Goal: Task Accomplishment & Management: Use online tool/utility

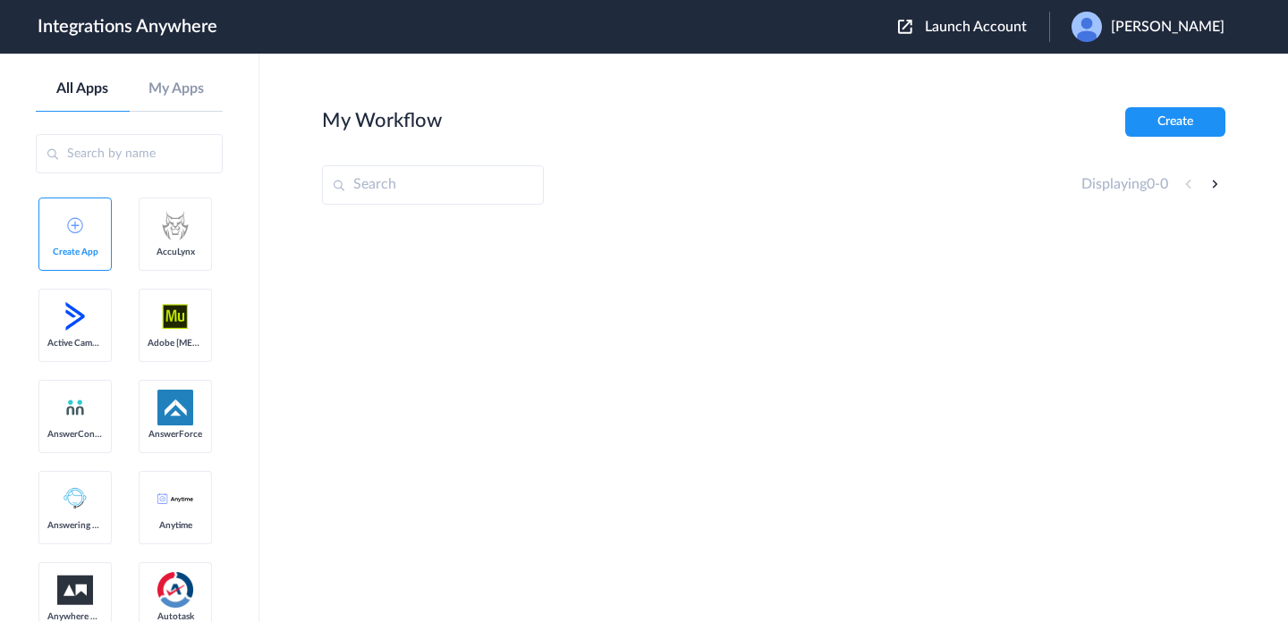
click at [1015, 33] on span "Launch Account" at bounding box center [976, 27] width 102 height 14
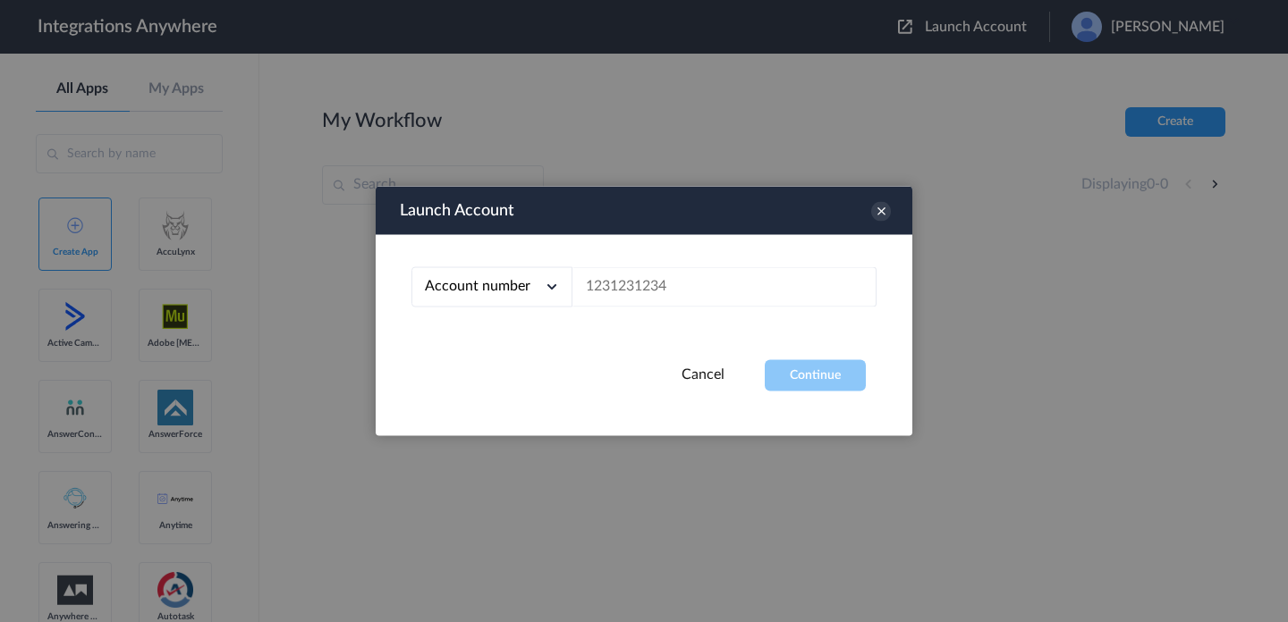
click at [682, 308] on div "Account number Account number Email address" at bounding box center [644, 297] width 536 height 125
click at [694, 289] on input "text" at bounding box center [724, 287] width 304 height 40
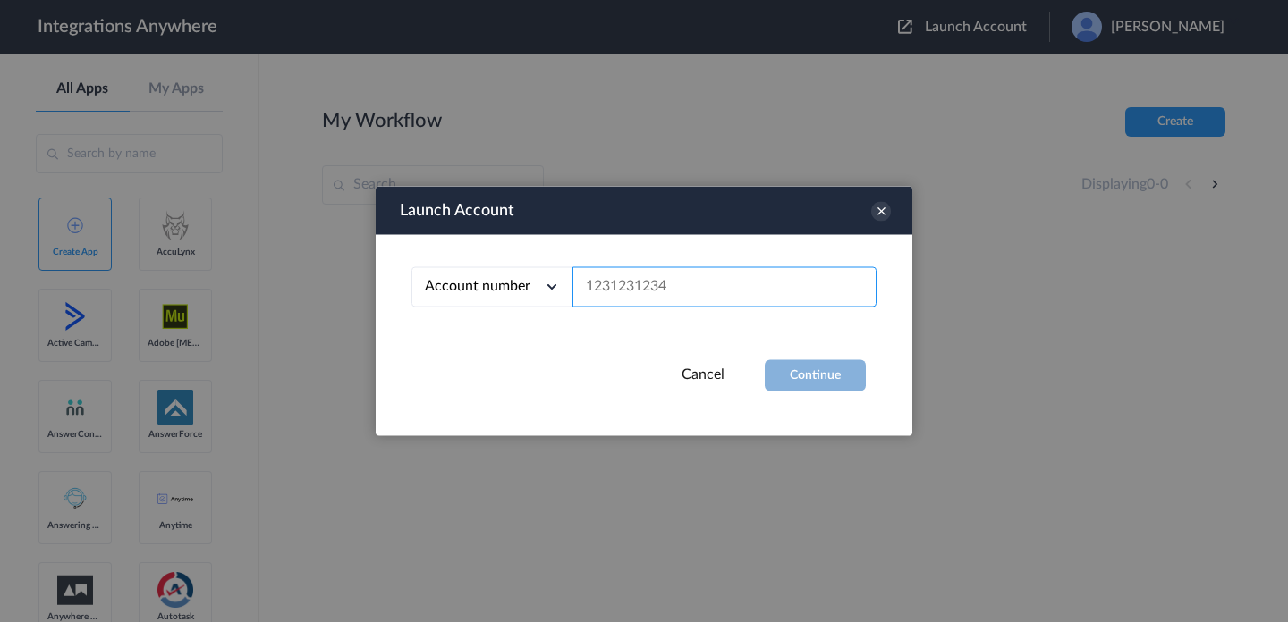
paste input "8664782713"
type input "8664782713"
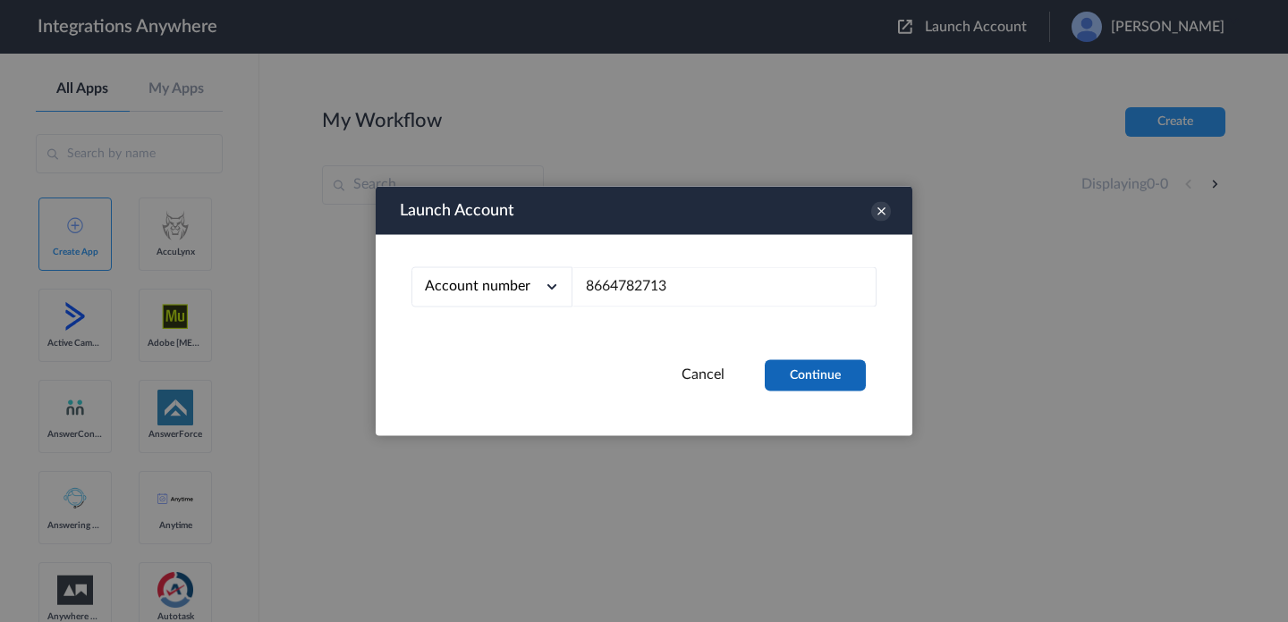
click at [800, 373] on button "Continue" at bounding box center [815, 375] width 101 height 31
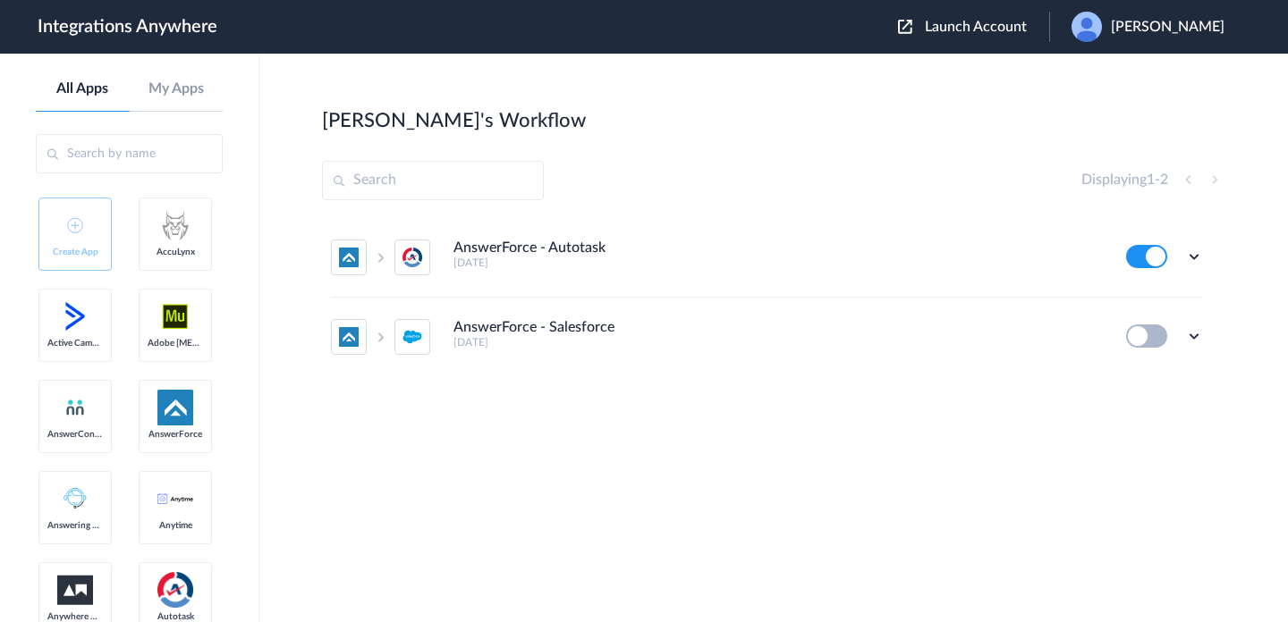
click at [1203, 259] on ul "AnswerForce - Autotask [DATE] Edit Task history Delete AnswerForce - Salesforce…" at bounding box center [767, 297] width 890 height 158
click at [1197, 259] on icon at bounding box center [1194, 257] width 18 height 18
click at [1138, 297] on link "Edit" at bounding box center [1121, 297] width 43 height 13
click at [1163, 24] on span "[PERSON_NAME]" at bounding box center [1168, 27] width 114 height 17
click at [1134, 63] on li "My Account" at bounding box center [1145, 72] width 193 height 33
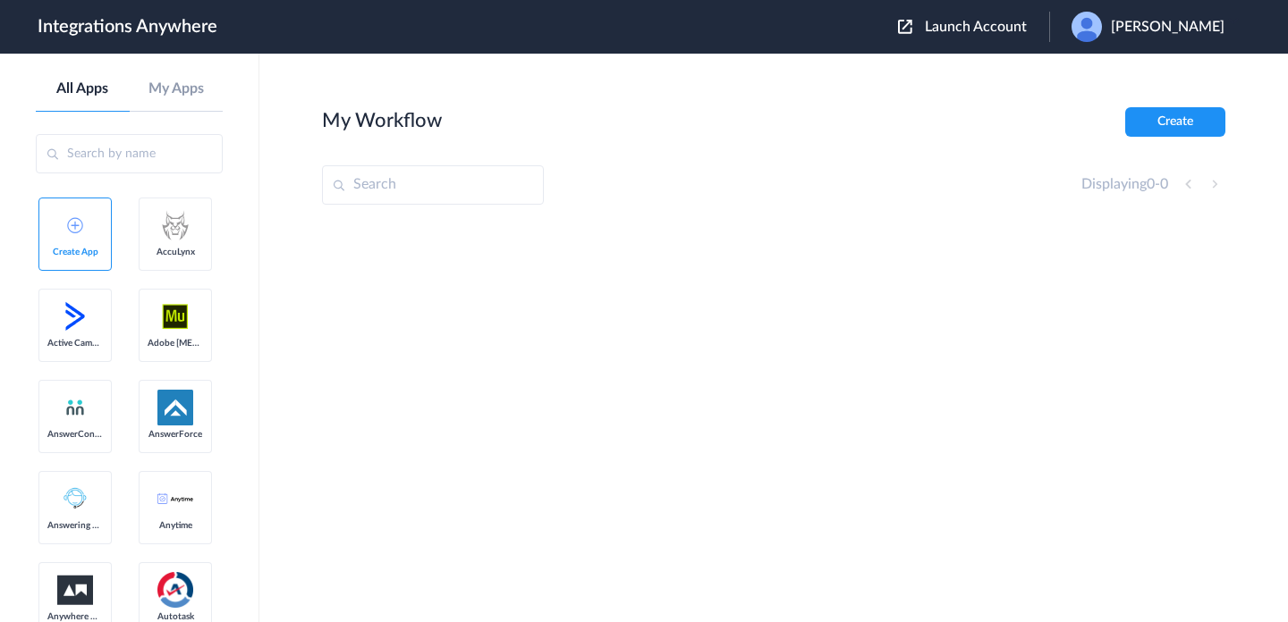
click at [1162, 11] on header "Integrations Anywhere Launch Account [PERSON_NAME] My Account Logout" at bounding box center [644, 27] width 1288 height 54
click at [1165, 20] on span "[PERSON_NAME]" at bounding box center [1168, 27] width 114 height 17
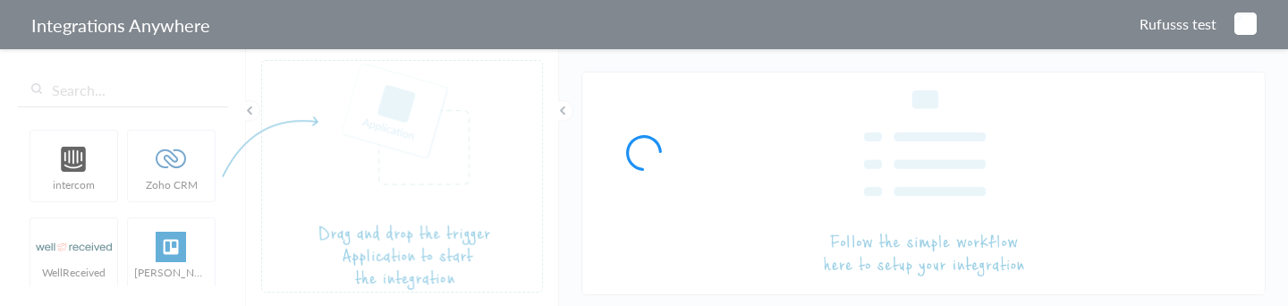
type input "AnswerForce - Autotask"
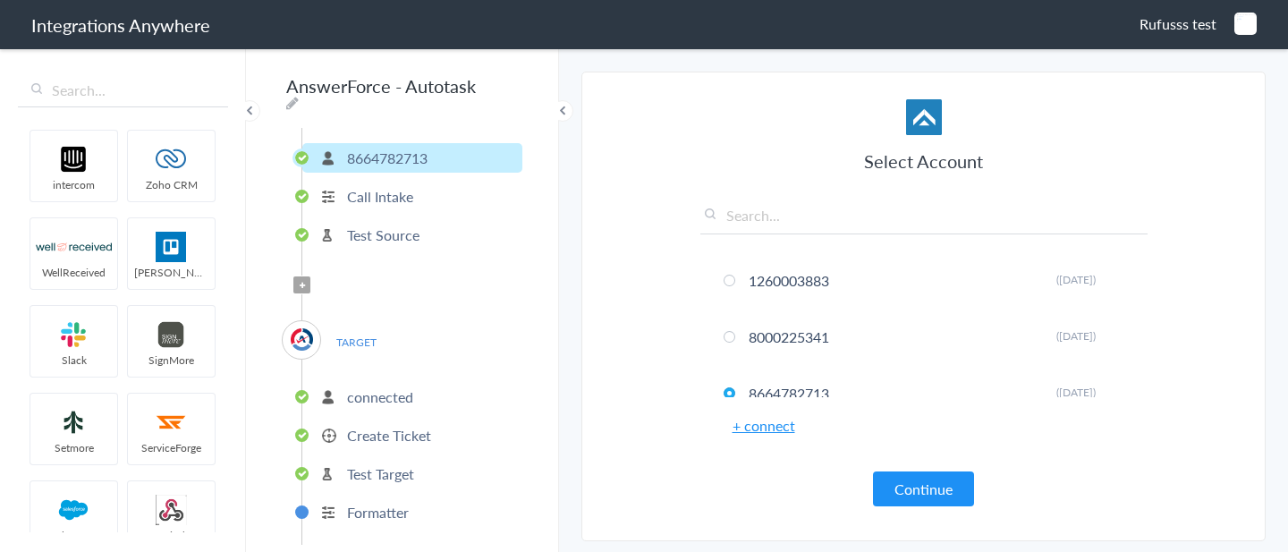
scroll to position [44, 0]
click at [912, 484] on button "Continue" at bounding box center [923, 488] width 101 height 35
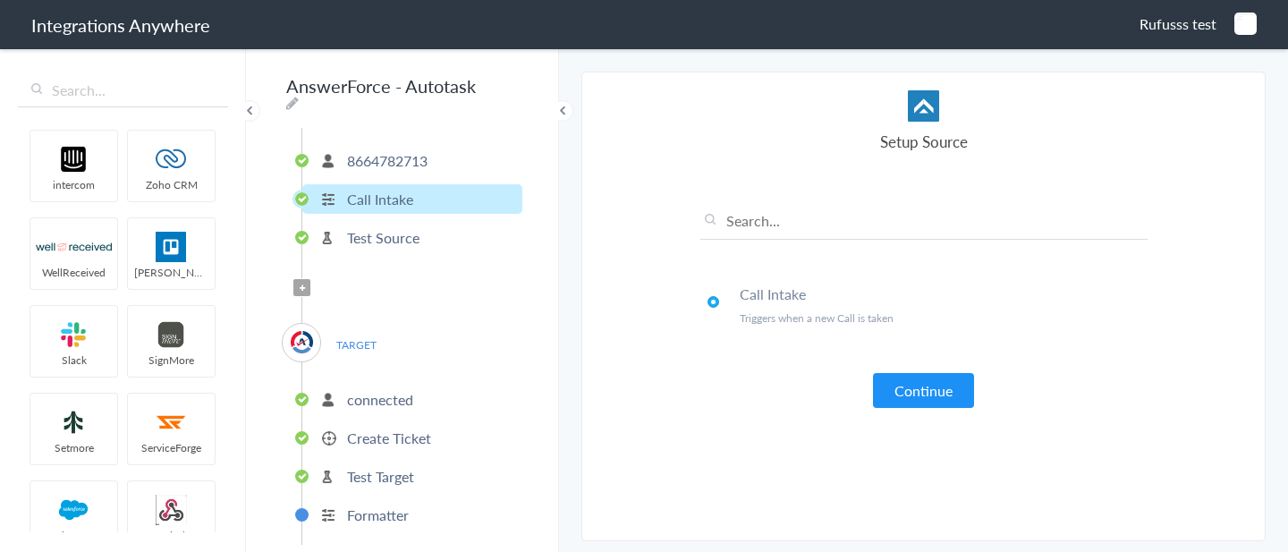
click at [926, 413] on article "Select Account 1260003883 Rename Delete (3 days ago) 8000225341 Rename Delete (…" at bounding box center [923, 306] width 447 height 432
click at [933, 401] on button "Continue" at bounding box center [923, 390] width 101 height 35
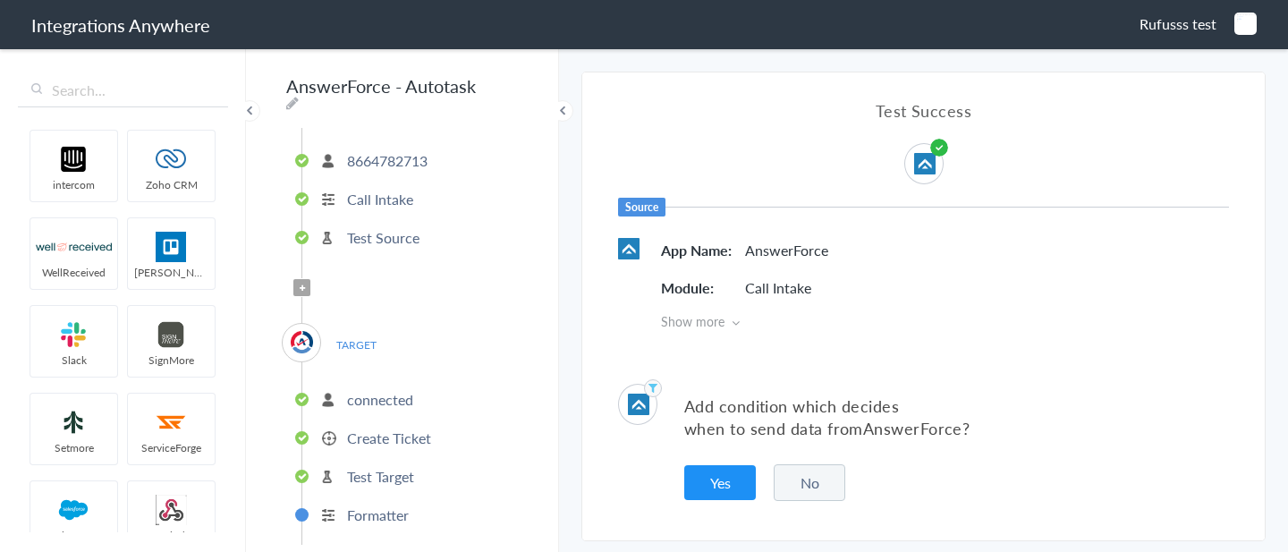
click at [815, 497] on button "No" at bounding box center [809, 482] width 72 height 37
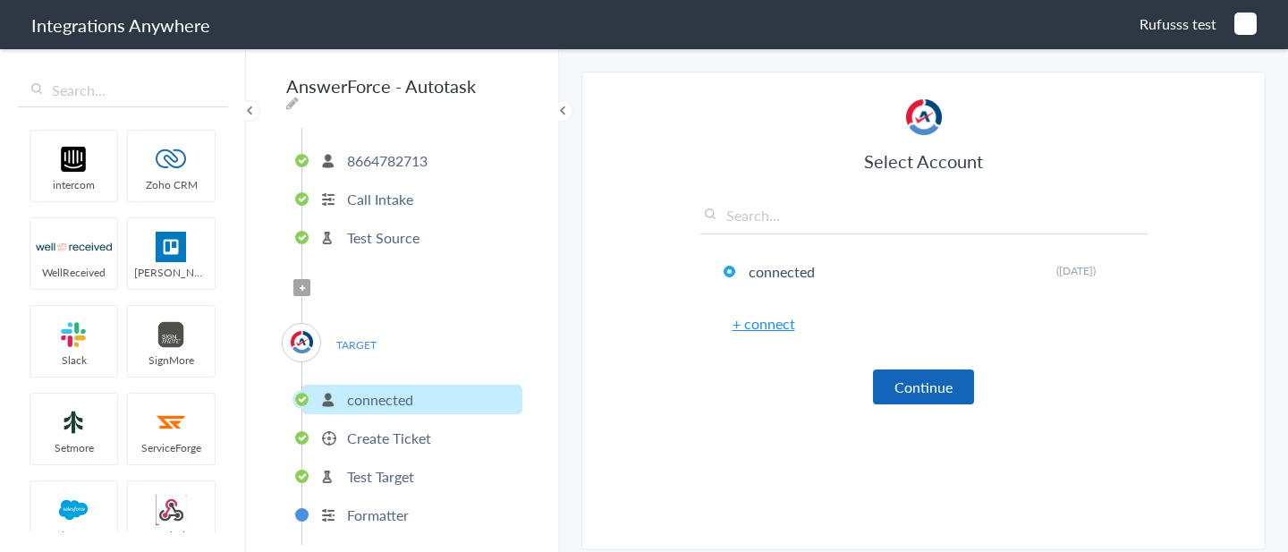
click at [913, 389] on button "Continue" at bounding box center [923, 386] width 101 height 35
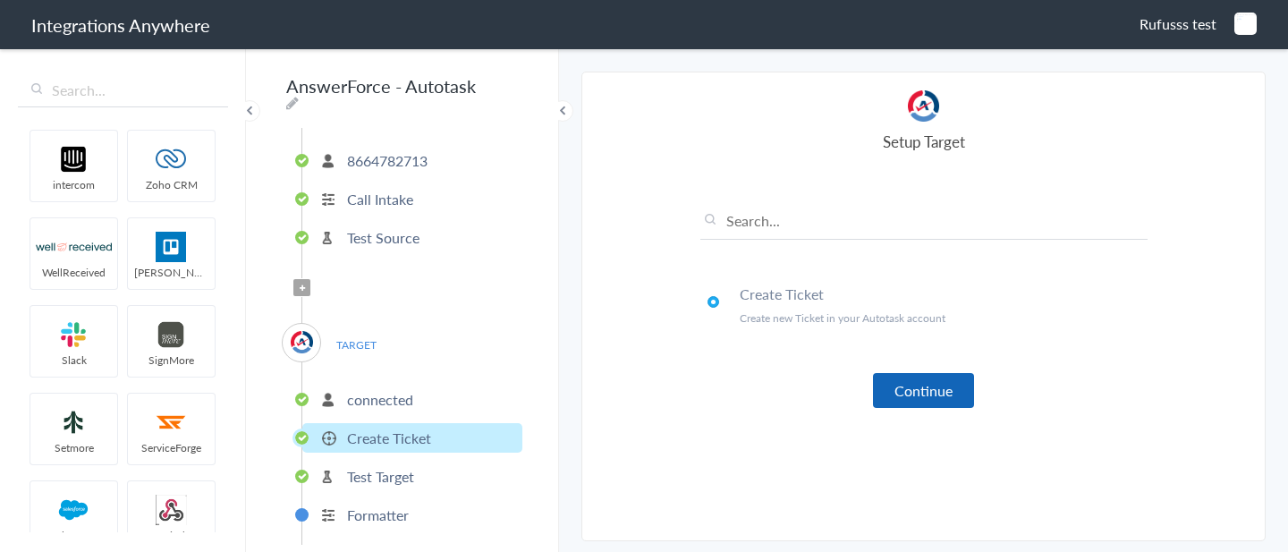
click at [913, 392] on button "Continue" at bounding box center [923, 390] width 101 height 35
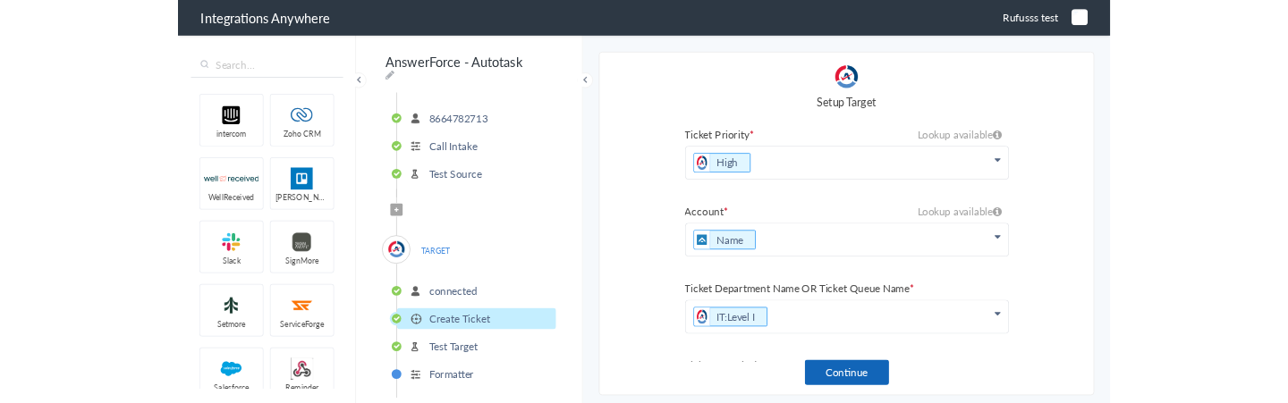
scroll to position [41, 0]
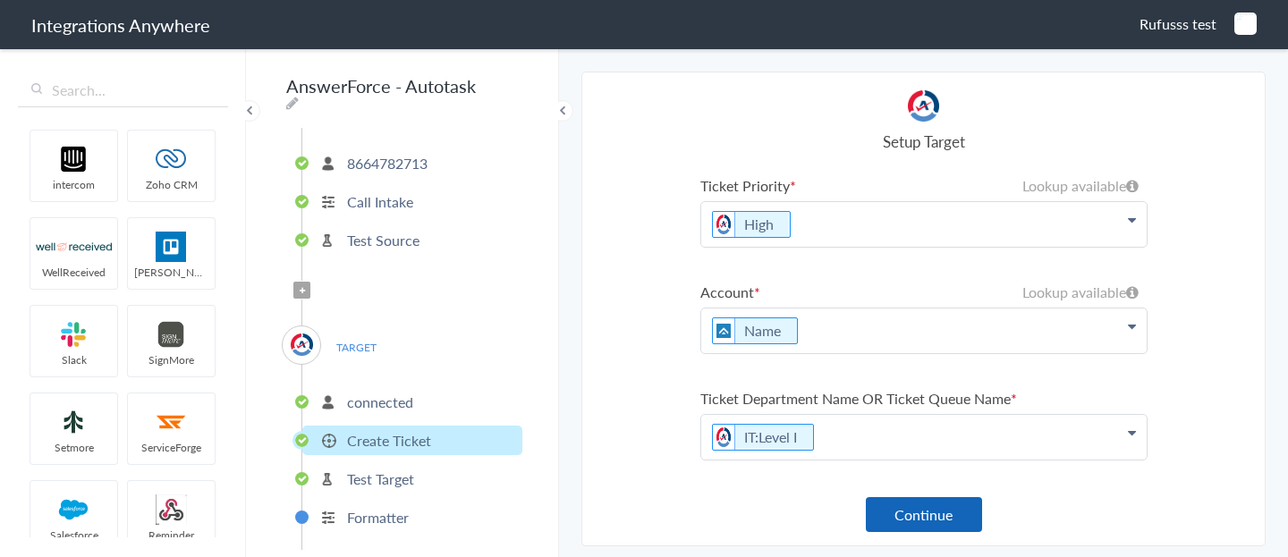
click at [928, 519] on button "Continue" at bounding box center [924, 514] width 116 height 35
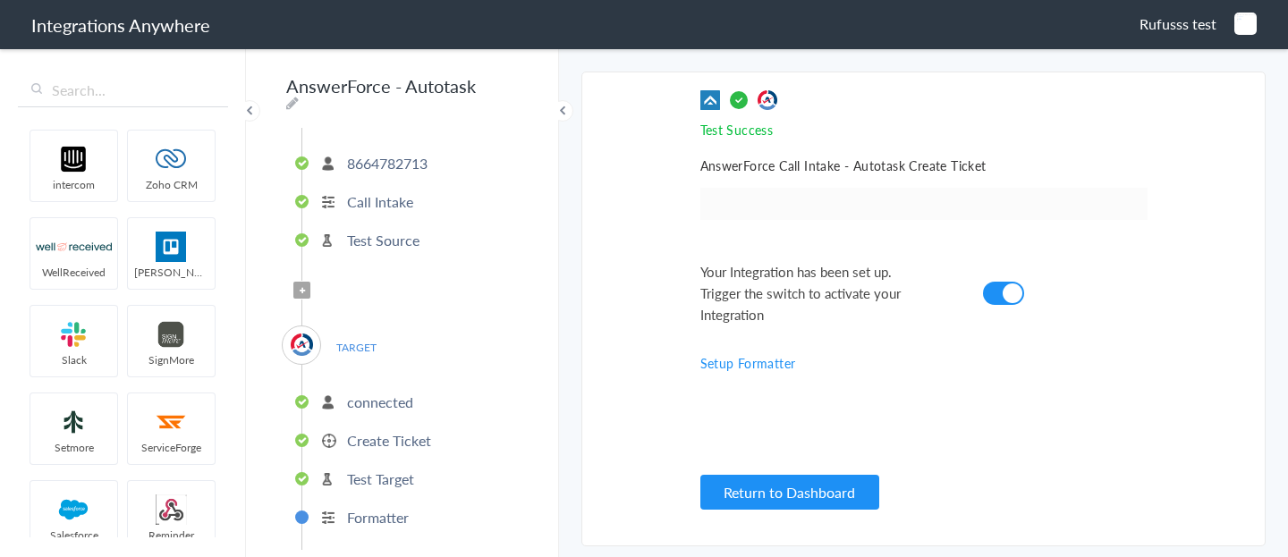
click at [407, 480] on p "Test Target" at bounding box center [380, 479] width 67 height 21
click at [419, 430] on p "Create Ticket" at bounding box center [389, 440] width 84 height 21
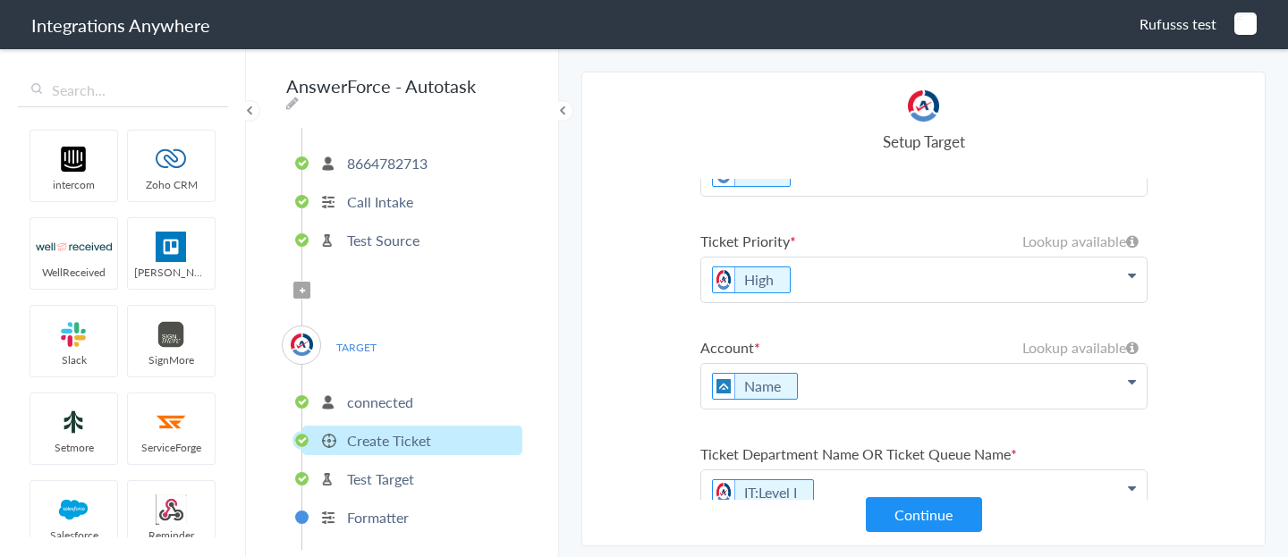
scroll to position [148, 0]
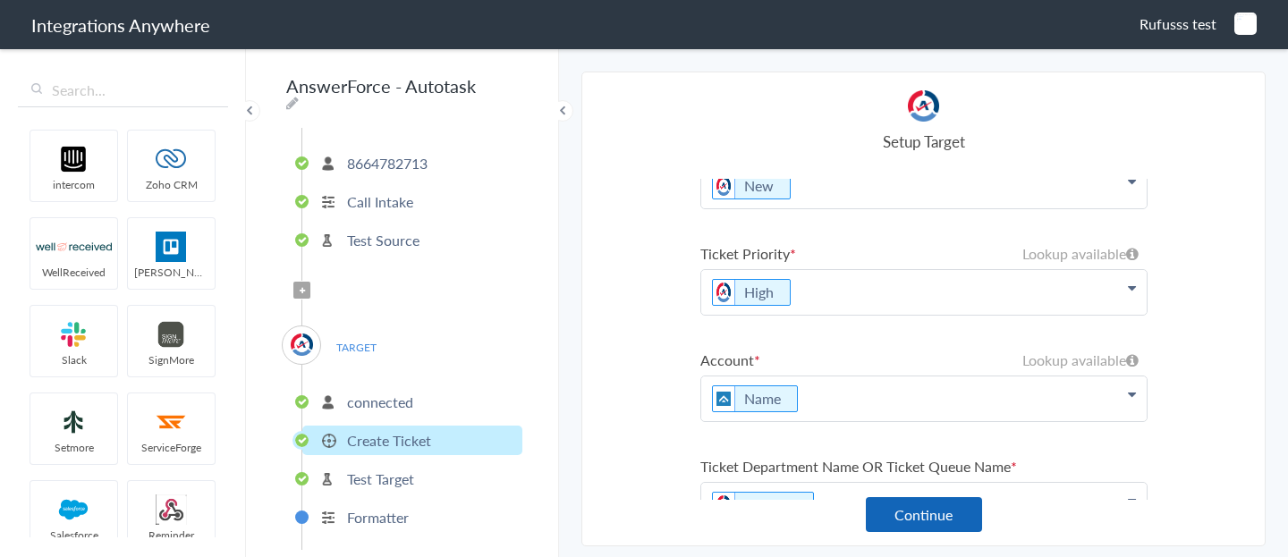
click at [918, 504] on button "Continue" at bounding box center [924, 514] width 116 height 35
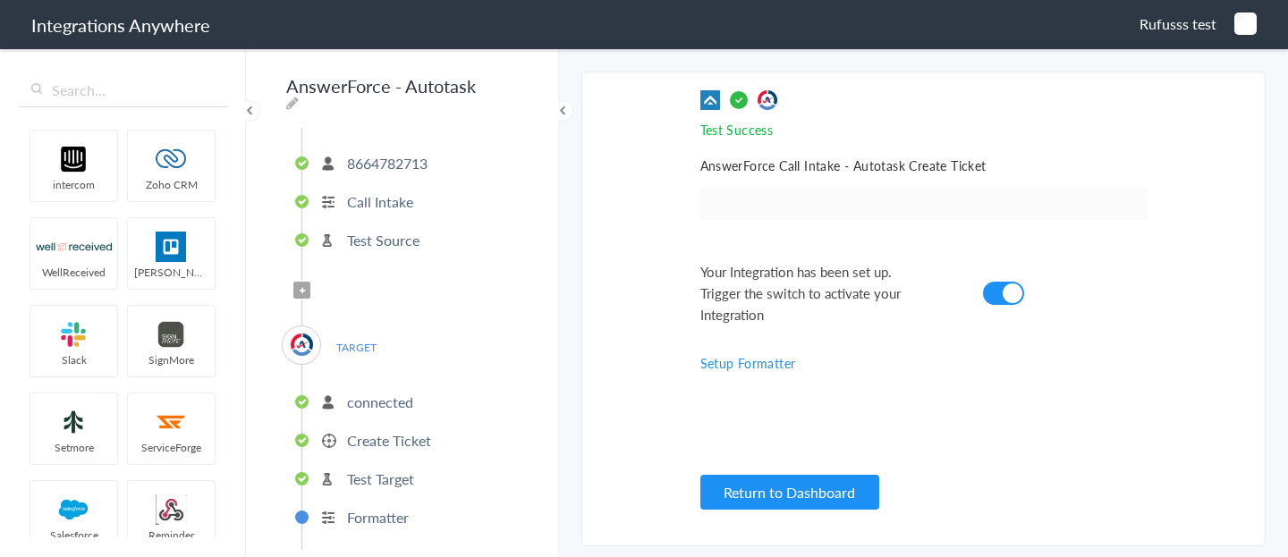
click at [401, 430] on p "Create Ticket" at bounding box center [389, 440] width 84 height 21
